Goal: Task Accomplishment & Management: Manage account settings

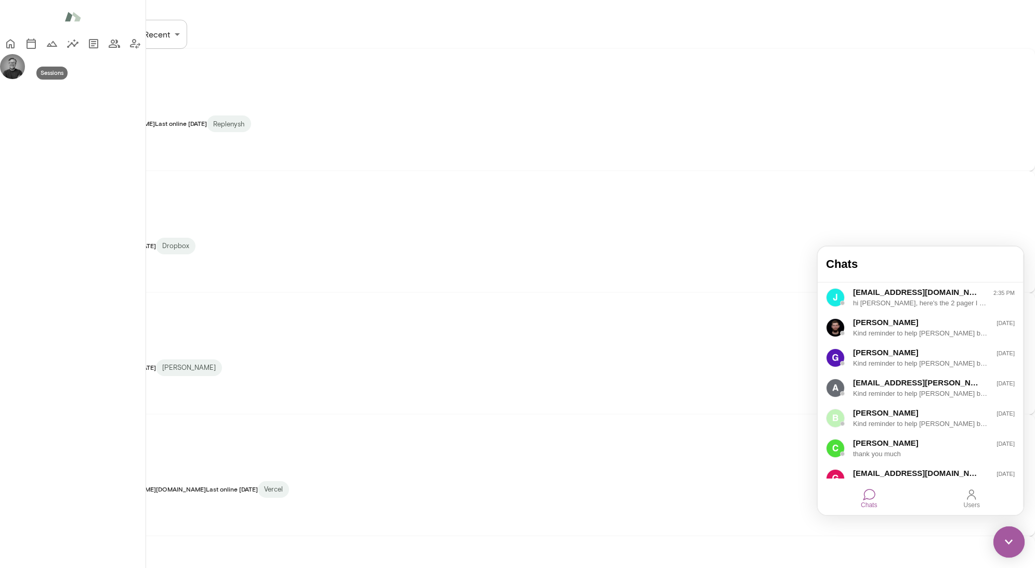
click at [25, 50] on icon "Sessions" at bounding box center [31, 43] width 12 height 12
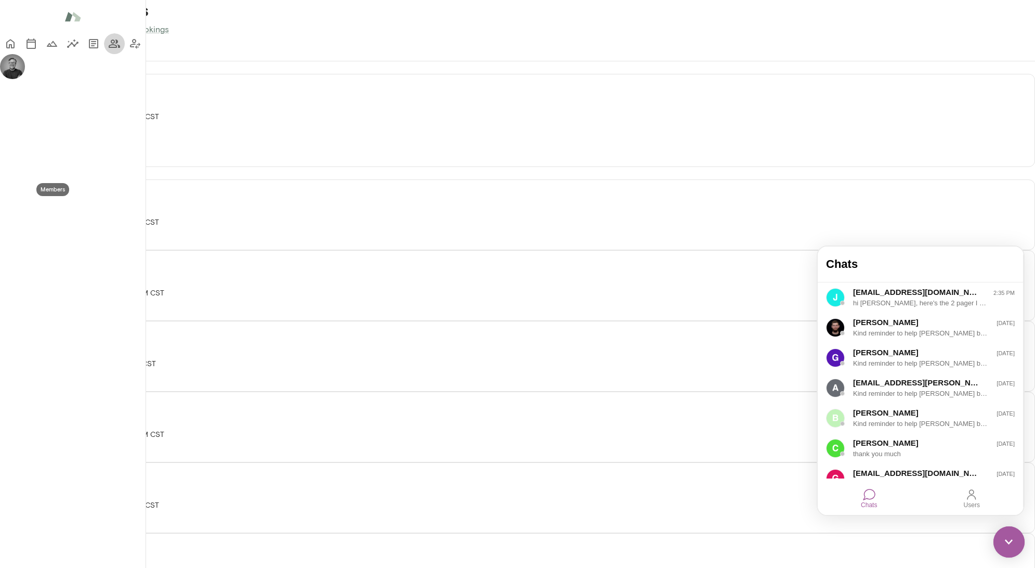
click at [108, 50] on icon "Members" at bounding box center [114, 43] width 12 height 12
click at [41, 171] on button "View" at bounding box center [20, 160] width 41 height 22
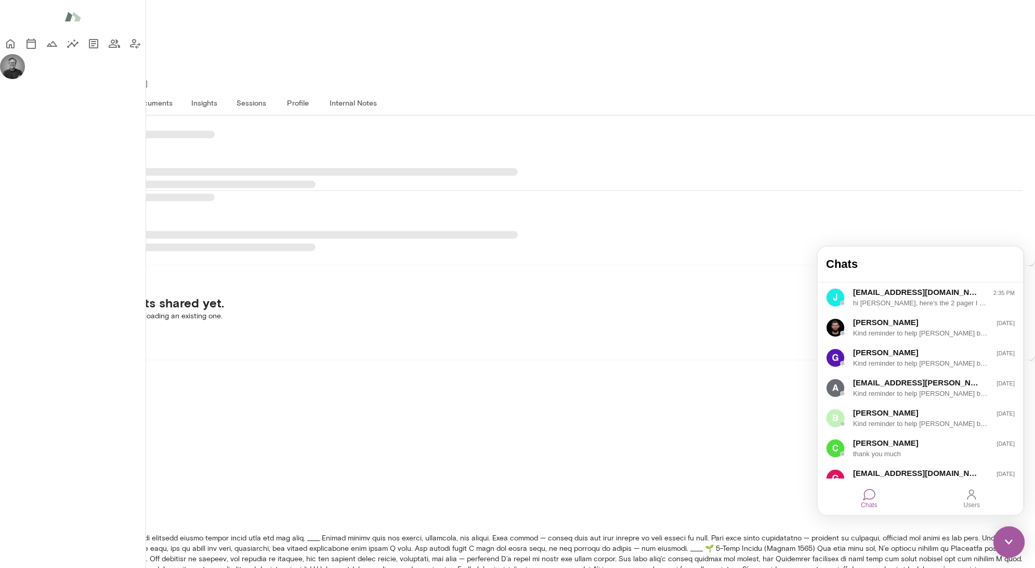
click at [1012, 550] on img at bounding box center [1008, 541] width 31 height 31
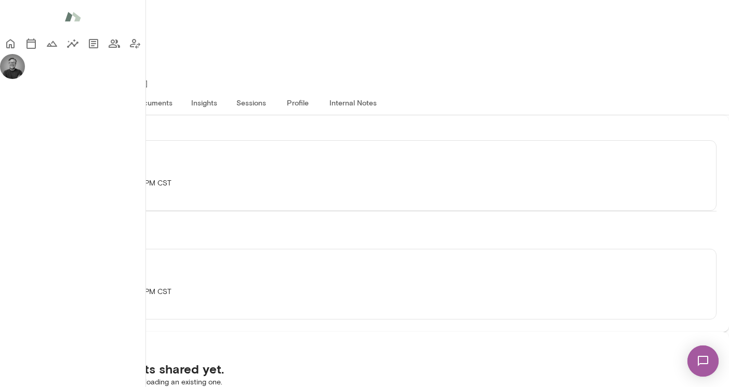
scroll to position [90, 0]
click at [27, 49] on icon "Sessions" at bounding box center [31, 43] width 9 height 10
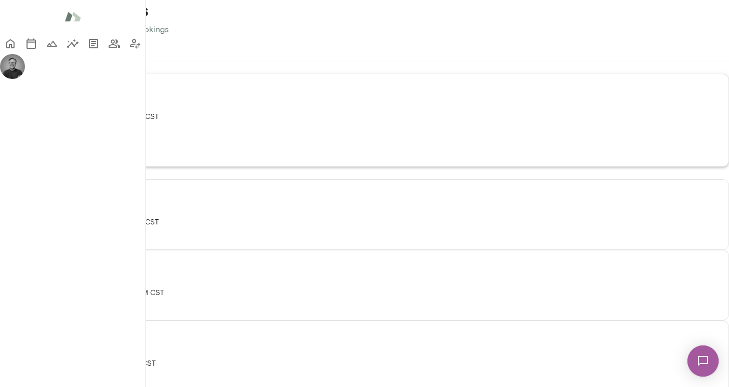
click at [82, 144] on button "Join session" at bounding box center [41, 133] width 81 height 22
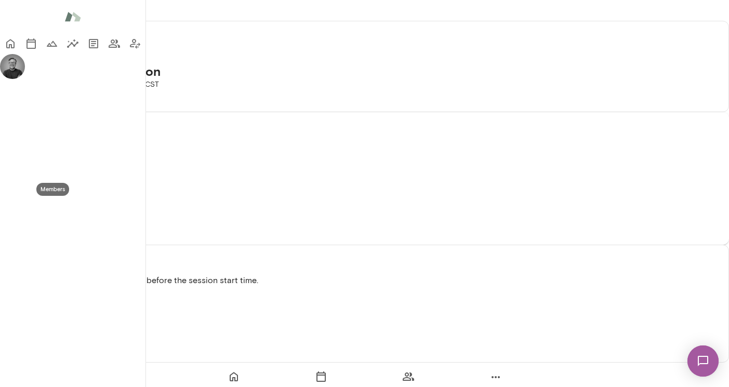
click at [109, 48] on icon "Members" at bounding box center [114, 44] width 11 height 8
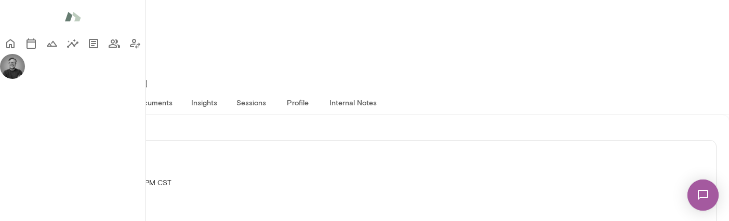
scroll to position [412, 0]
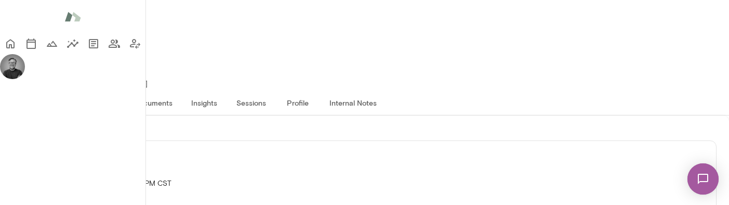
scroll to position [651, 0]
type textarea "**********"
click at [25, 50] on icon "Sessions" at bounding box center [31, 43] width 12 height 12
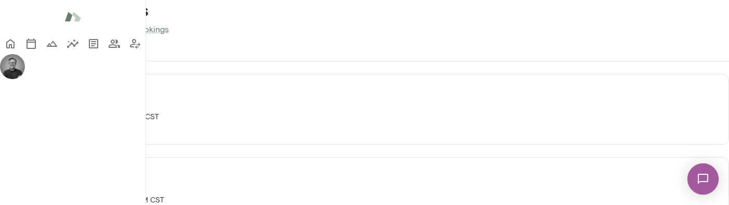
scroll to position [2, 0]
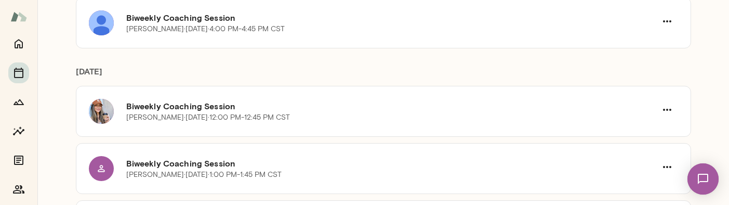
scroll to position [126, 0]
